Goal: Register for event/course

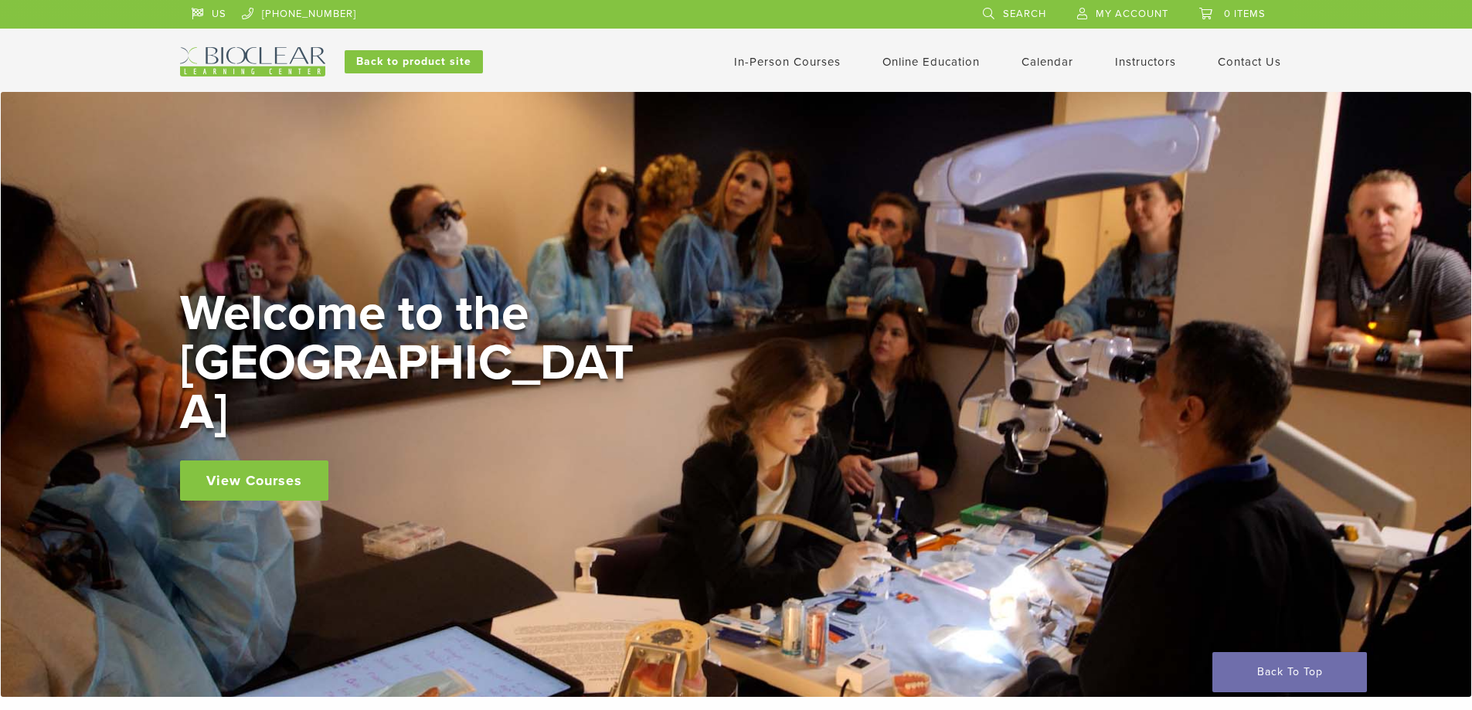
click at [785, 62] on link "In-Person Courses" at bounding box center [787, 62] width 107 height 14
